Goal: Transaction & Acquisition: Purchase product/service

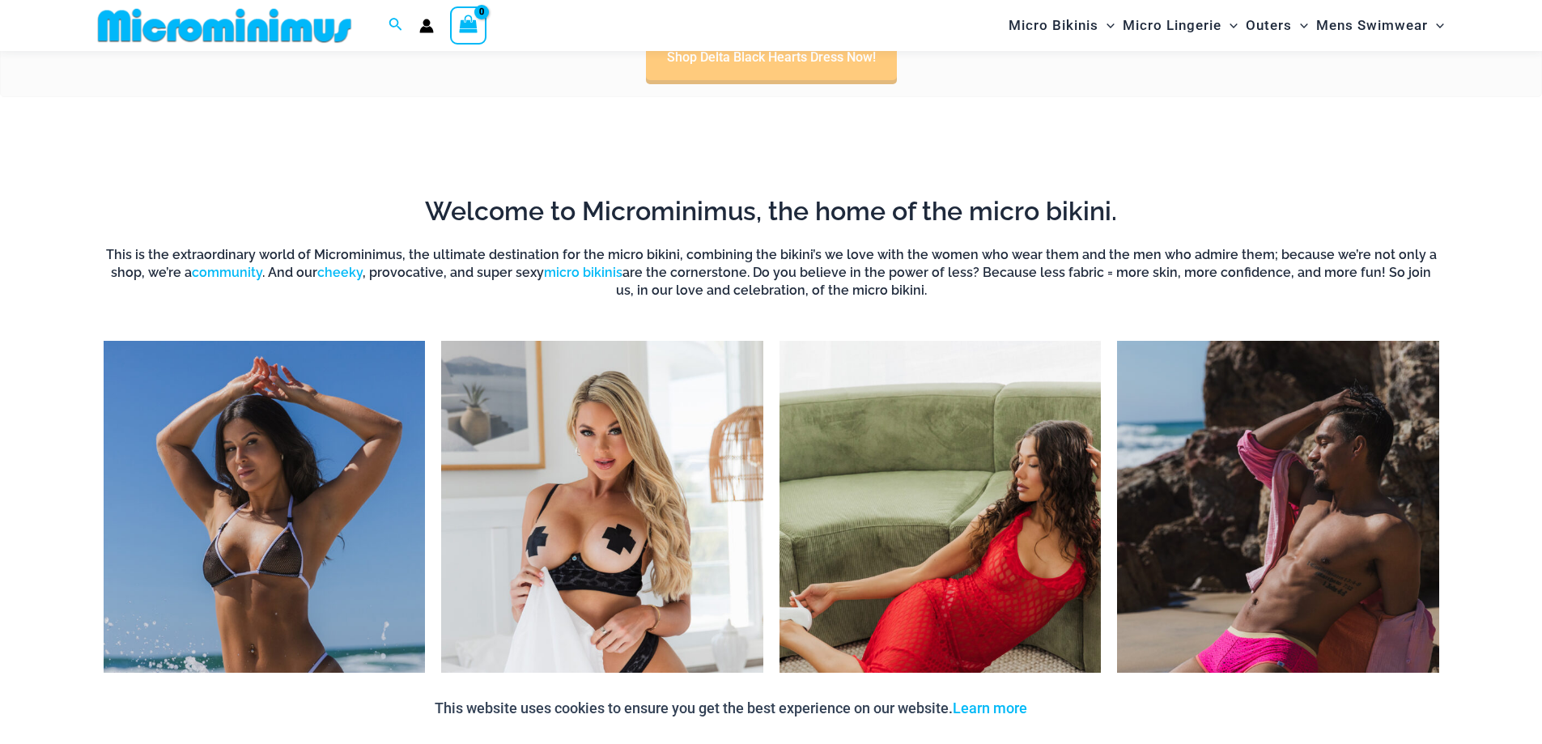
scroll to position [1442, 0]
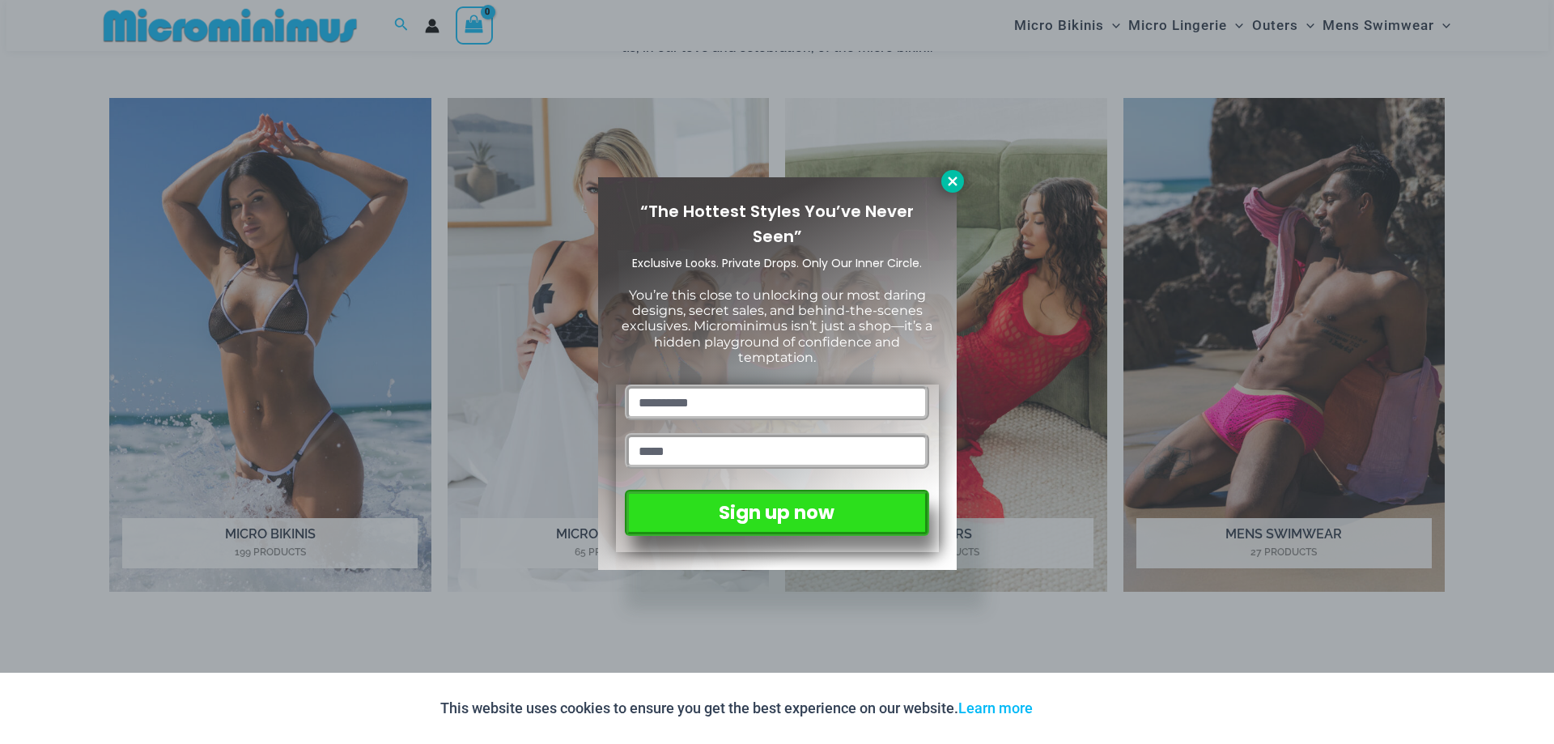
click at [951, 180] on icon at bounding box center [952, 180] width 9 height 9
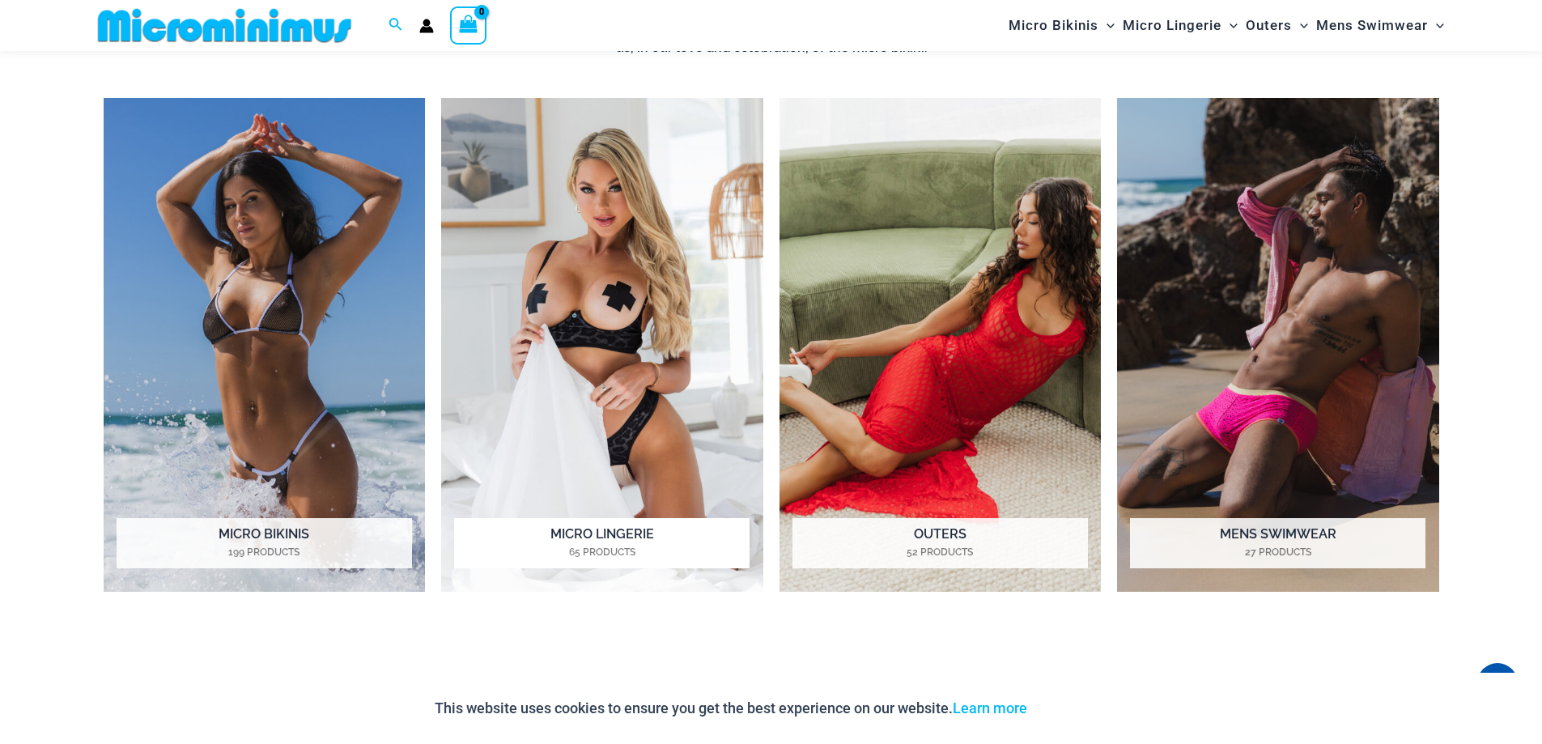
click at [679, 226] on img "Visit product category Micro Lingerie" at bounding box center [602, 345] width 322 height 494
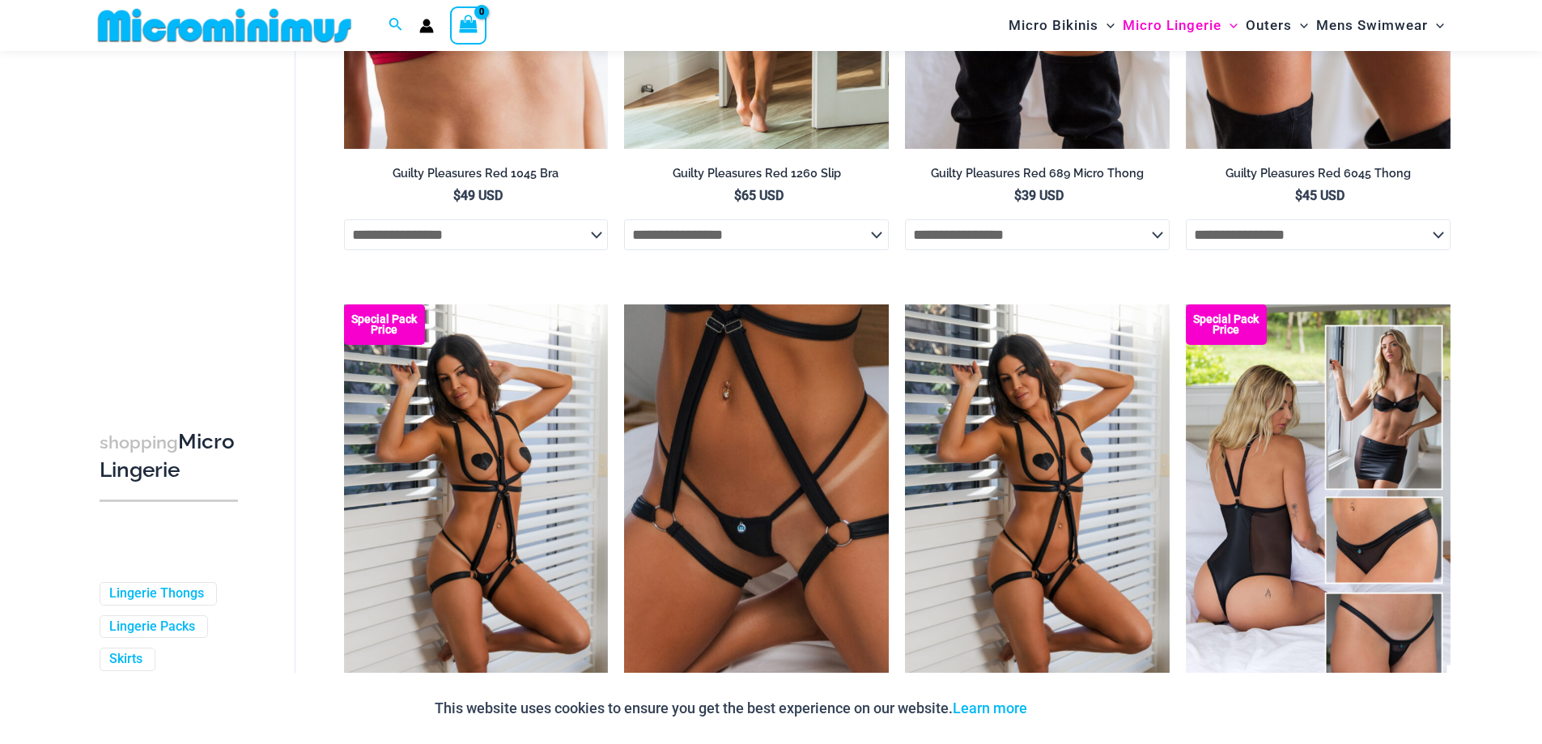
scroll to position [1118, 0]
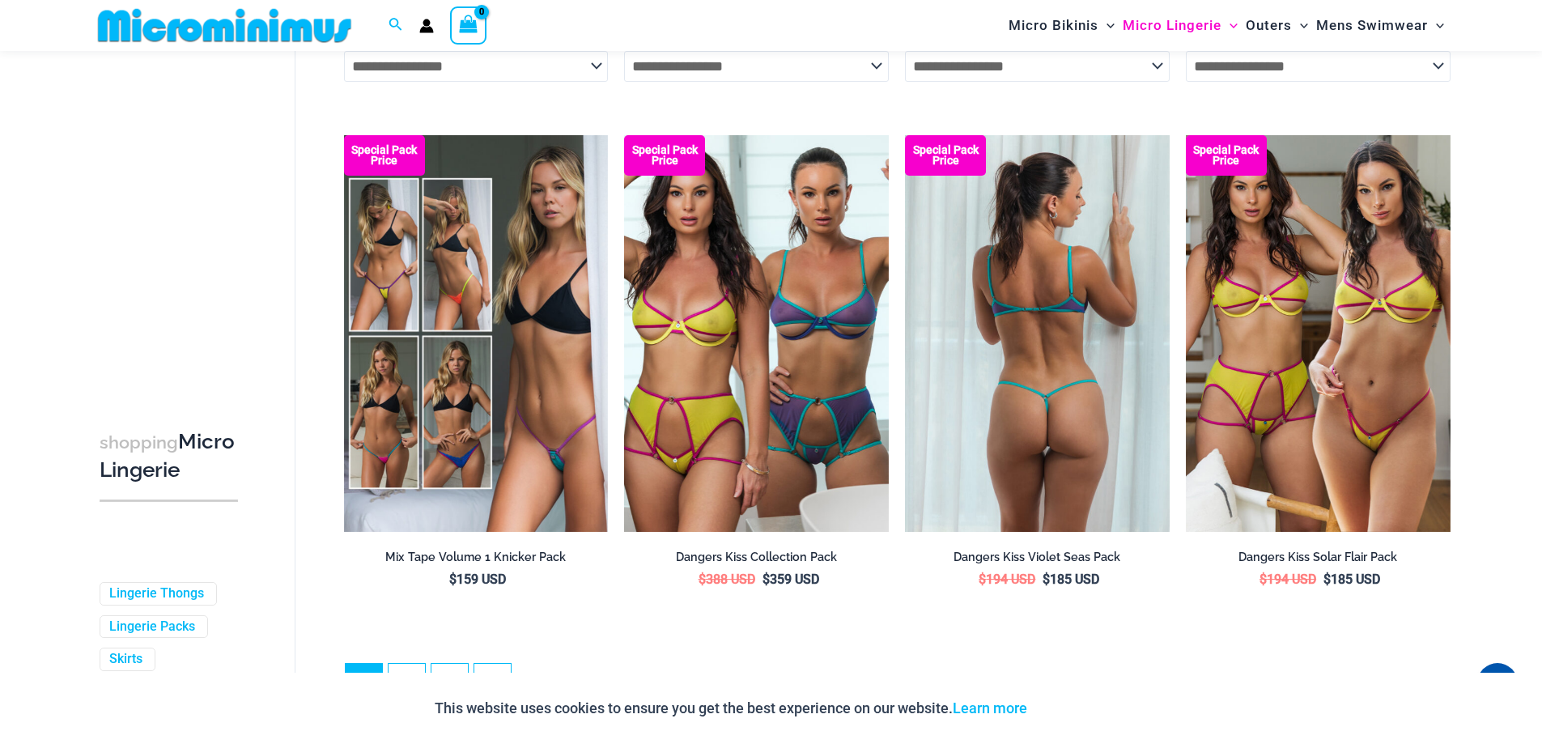
scroll to position [4208, 0]
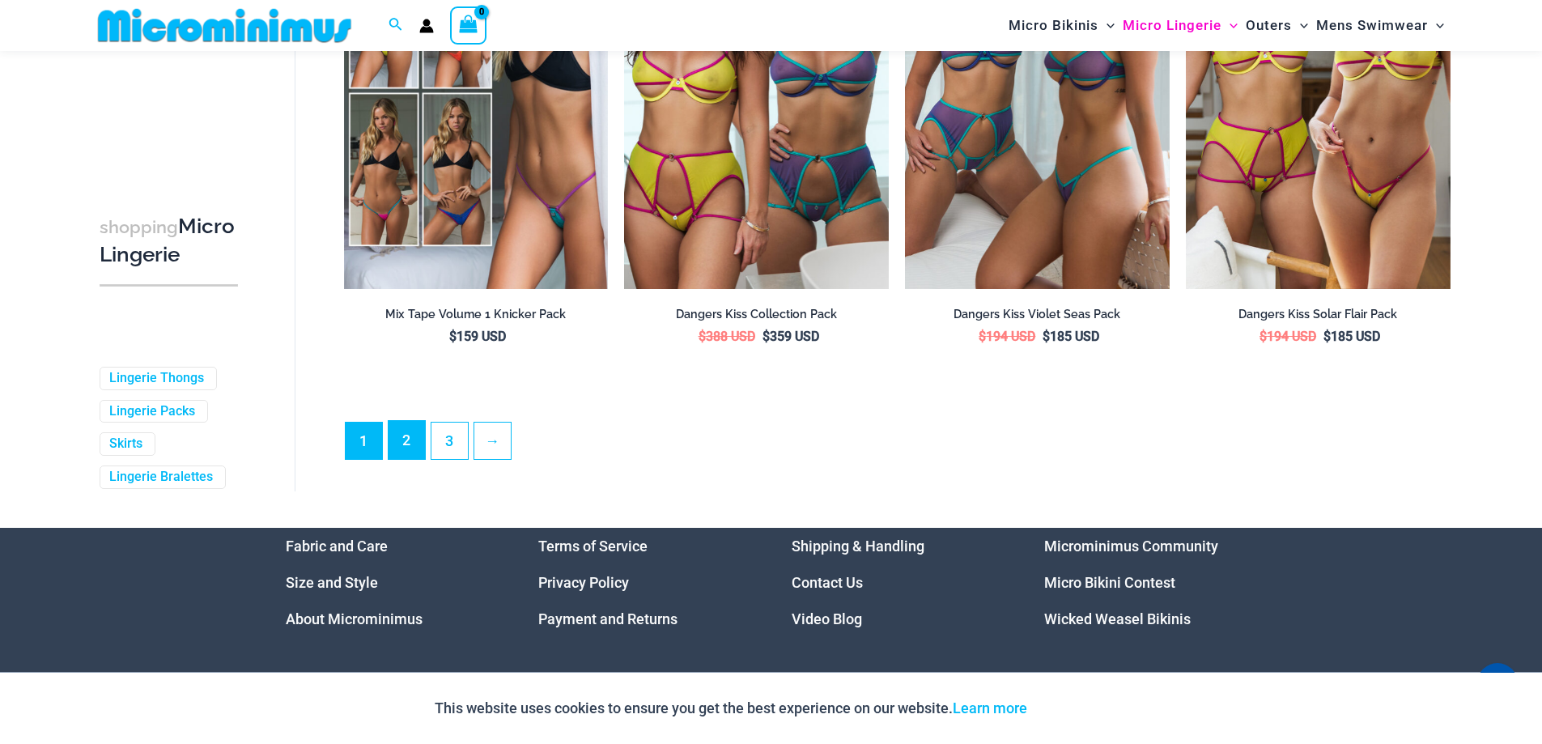
click at [401, 441] on link "2" at bounding box center [406, 440] width 36 height 38
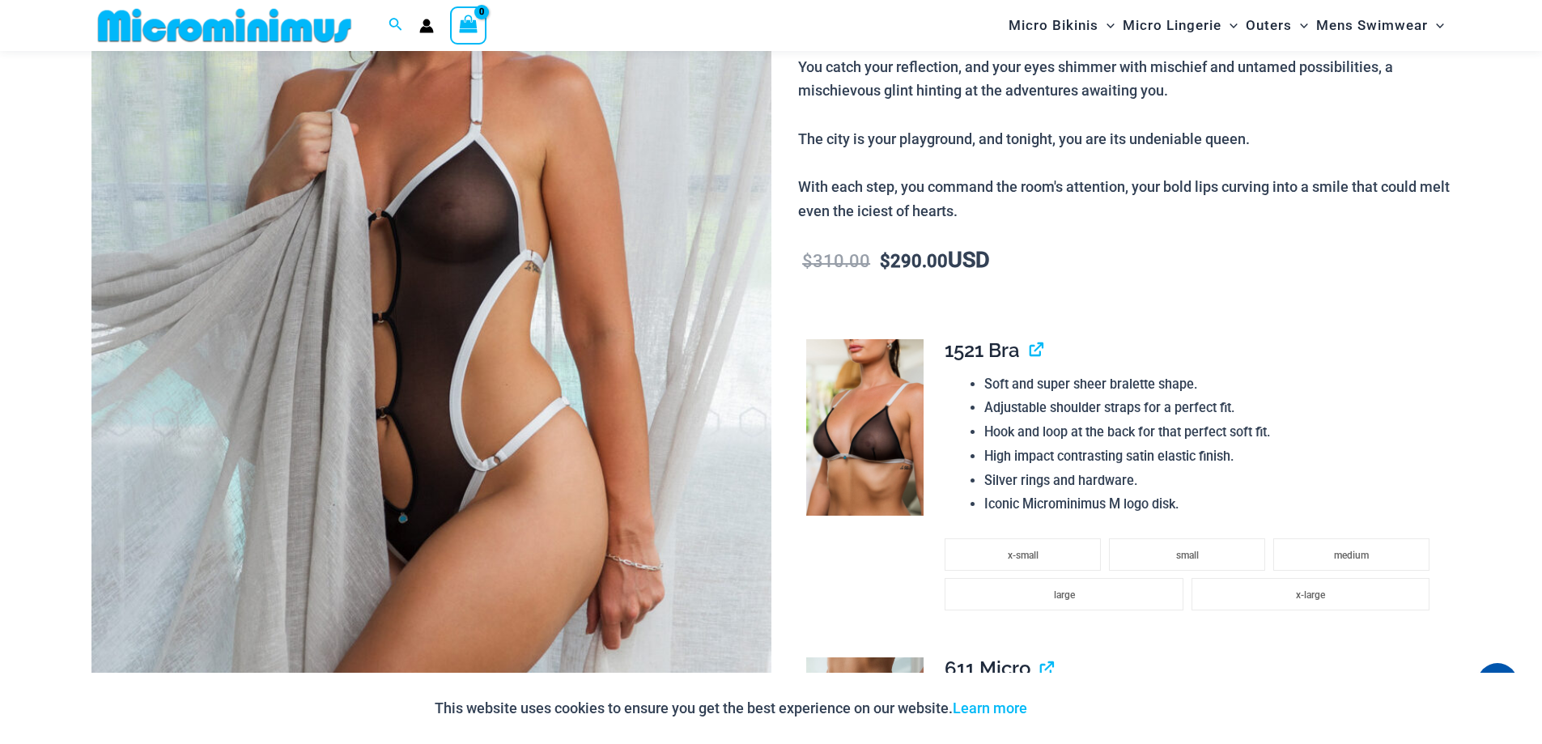
scroll to position [552, 0]
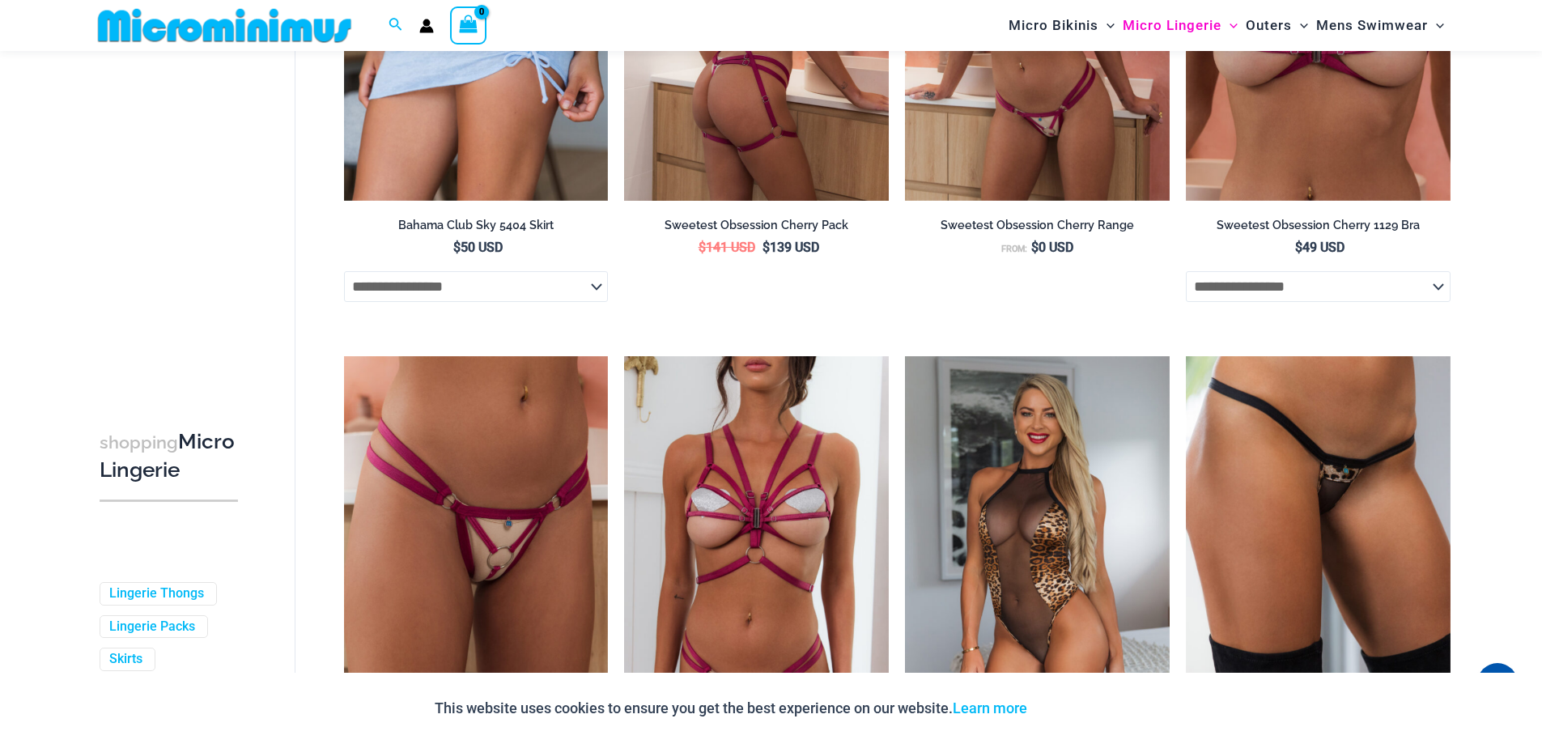
scroll to position [3387, 0]
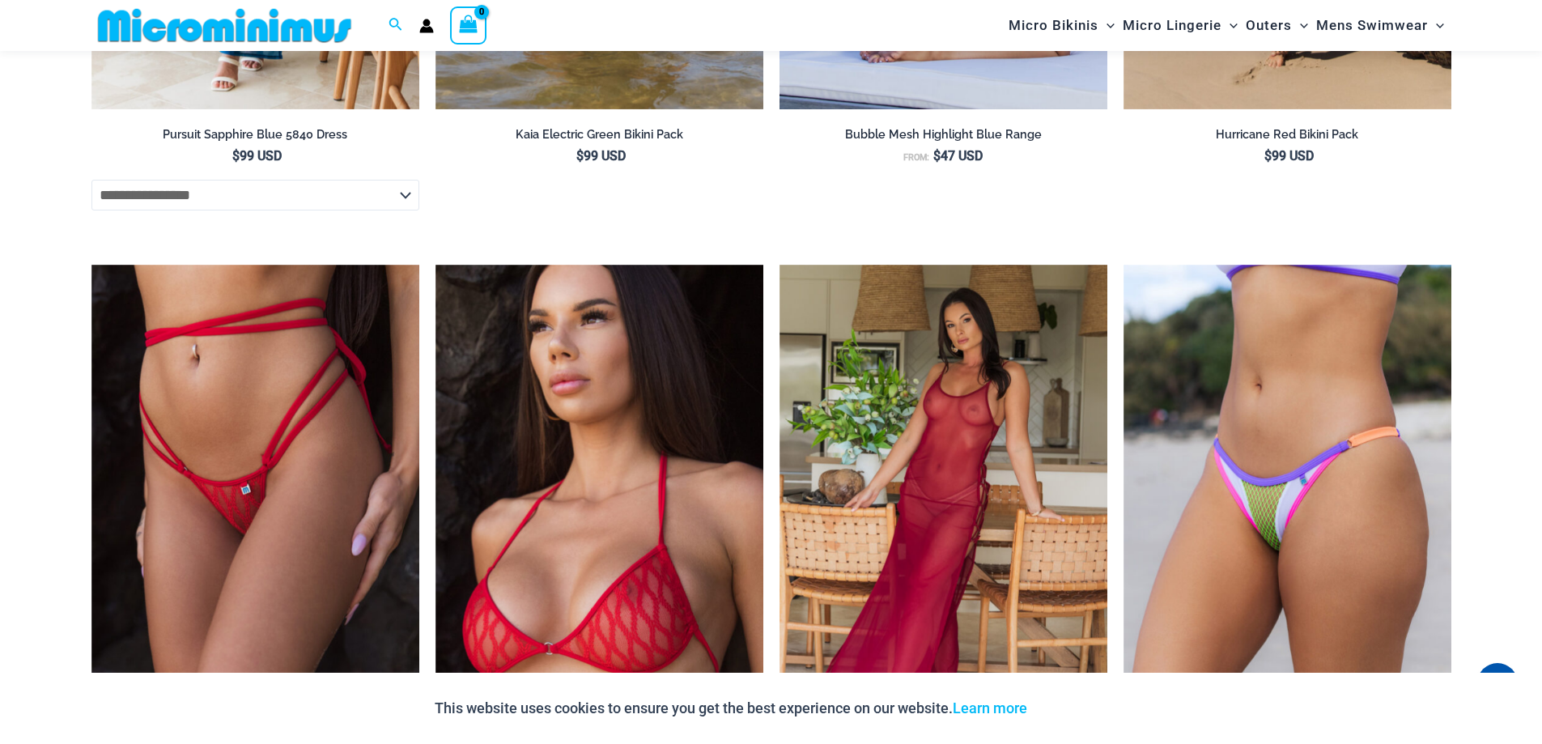
scroll to position [3384, 0]
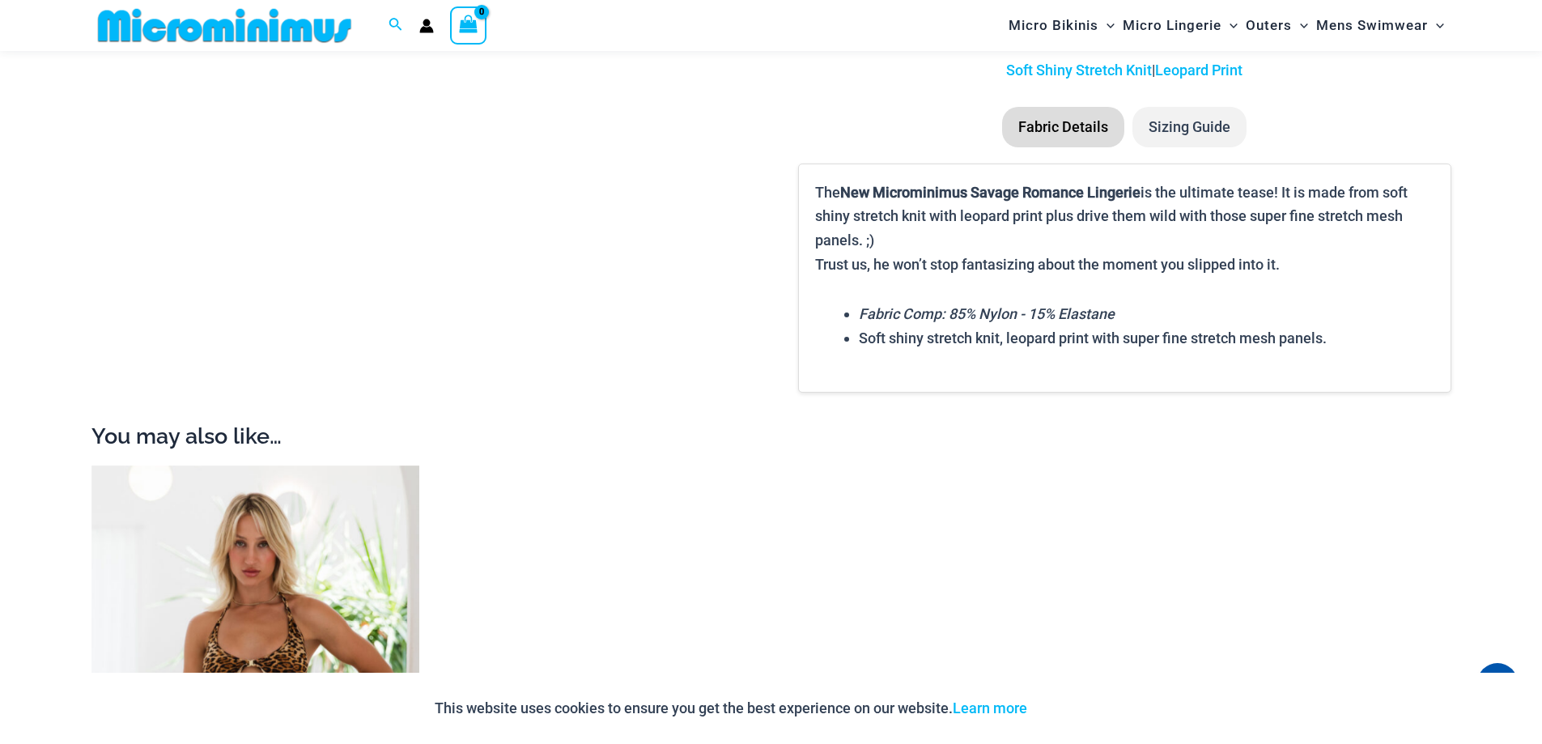
scroll to position [2494, 0]
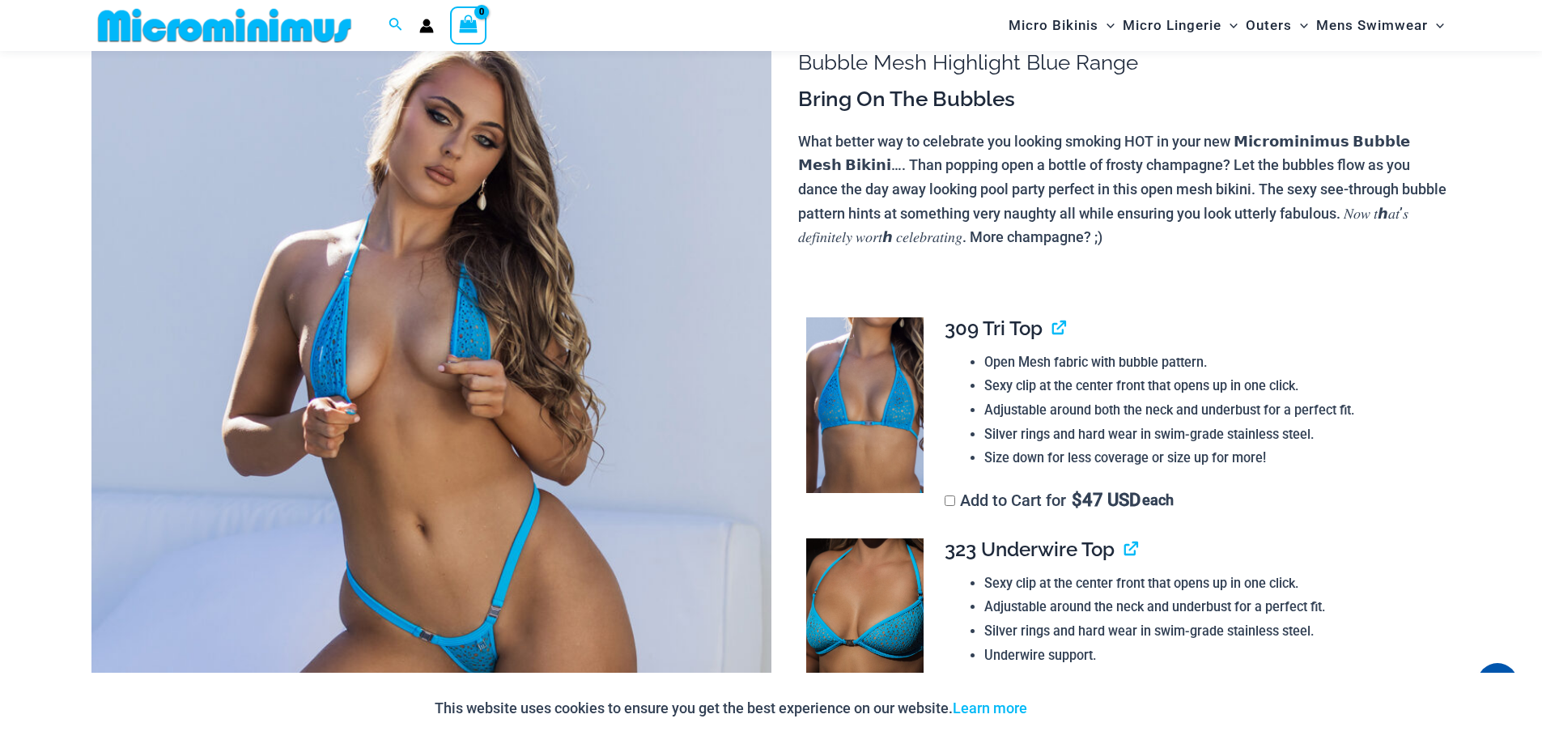
scroll to position [552, 0]
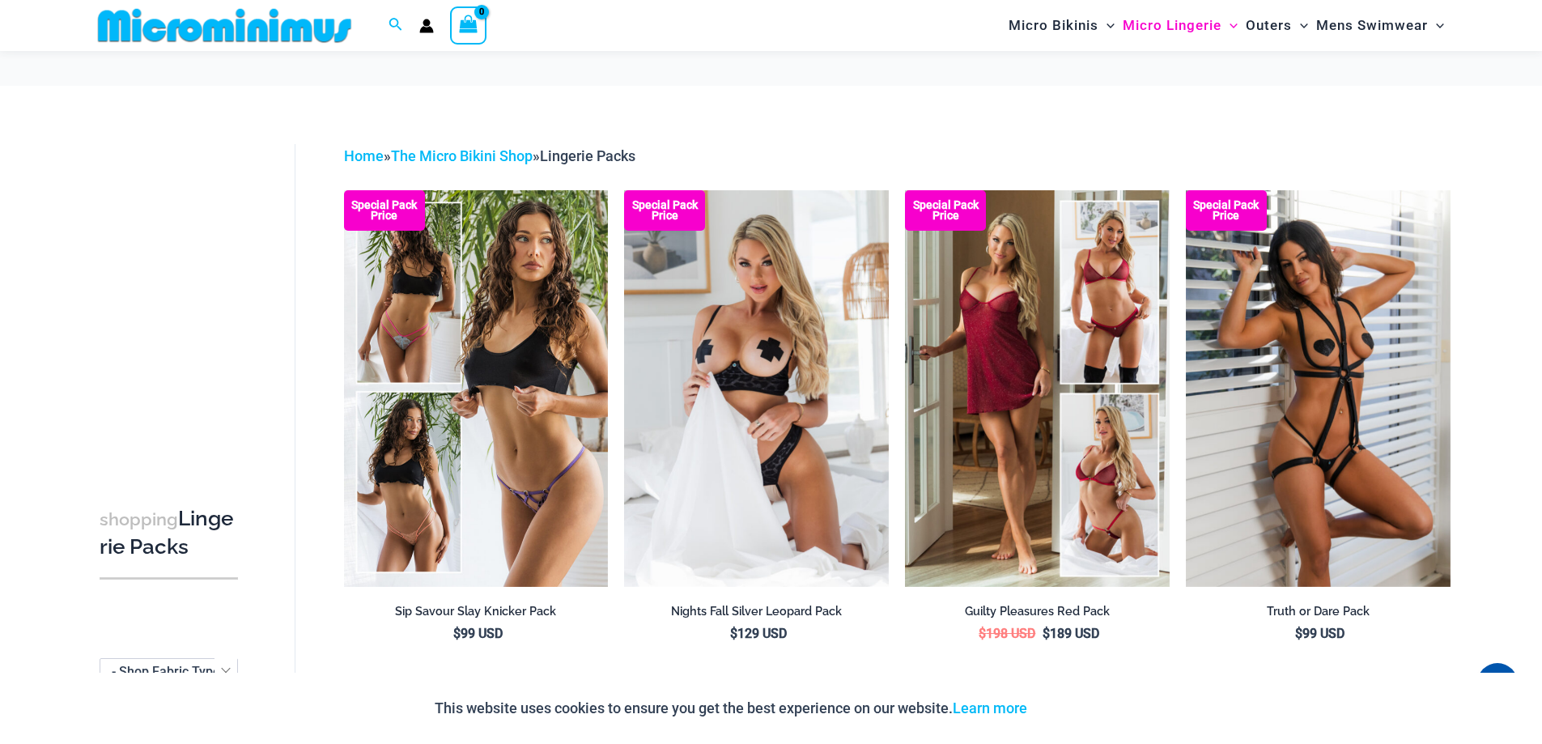
scroll to position [390, 0]
